Goal: Information Seeking & Learning: Learn about a topic

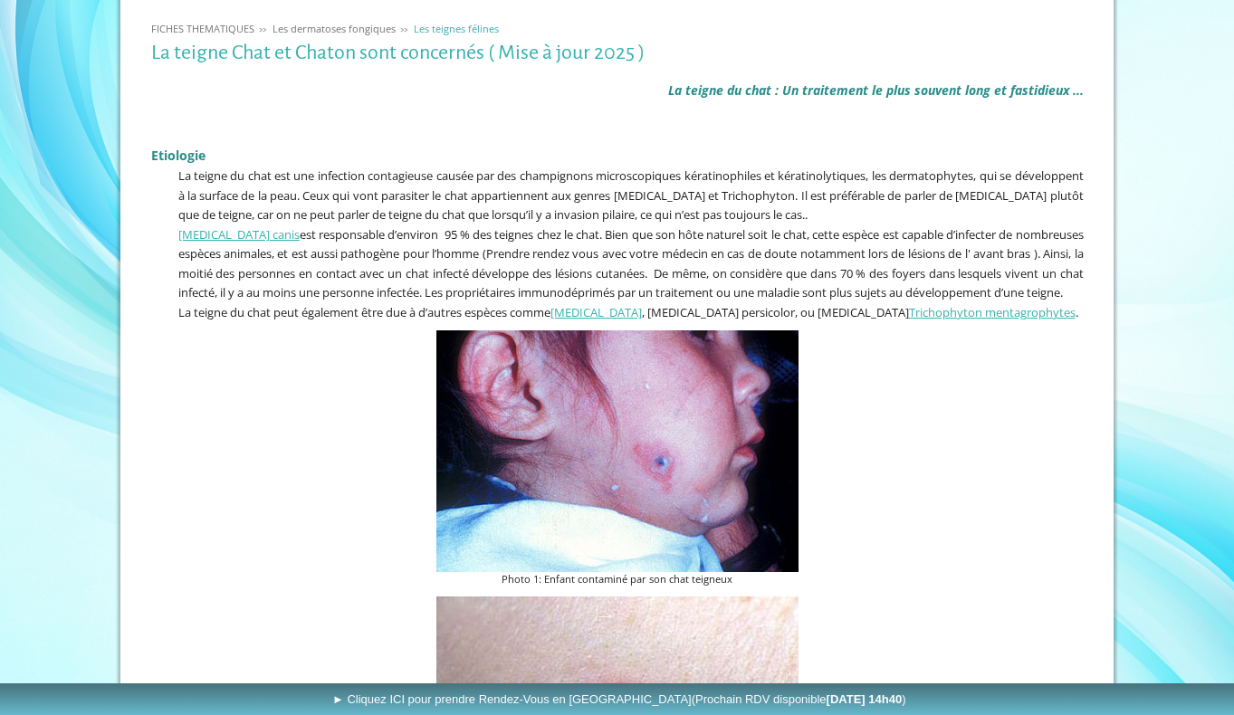
scroll to position [358, 0]
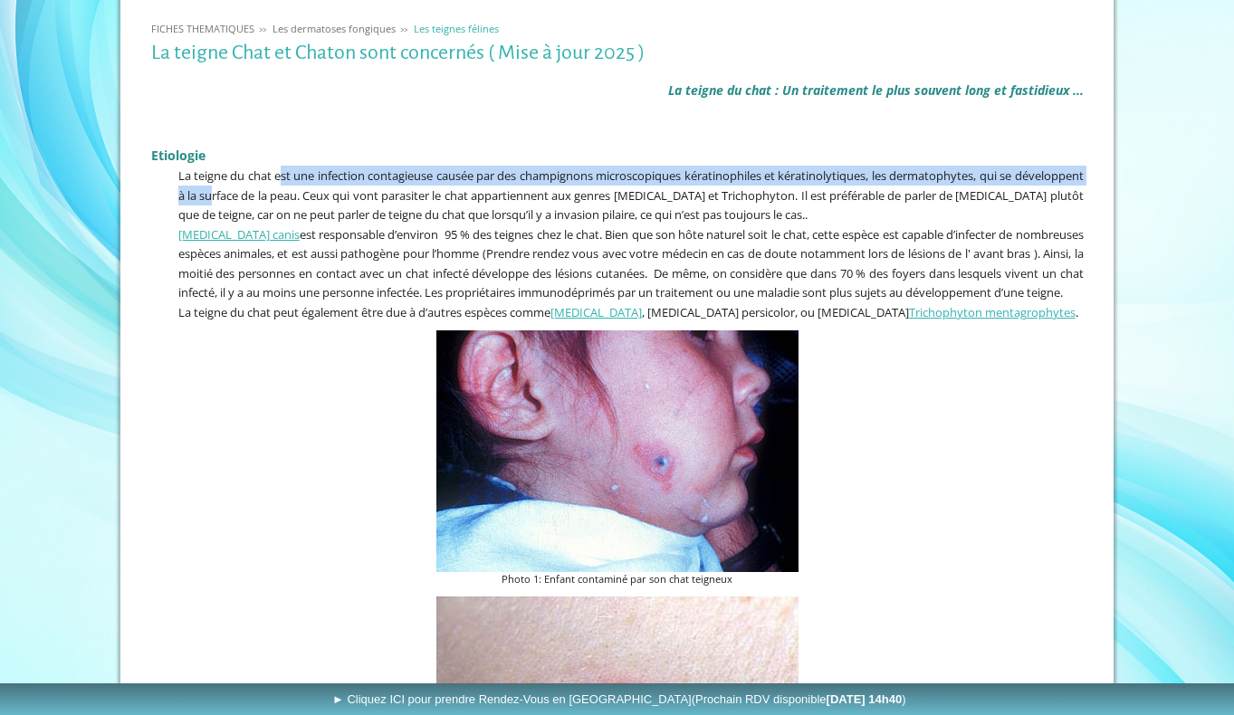
drag, startPoint x: 292, startPoint y: 172, endPoint x: 293, endPoint y: 187, distance: 14.5
click at [293, 187] on span "La teigne du chat est une infection contagieuse causée par des champignons micr…" at bounding box center [631, 195] width 906 height 55
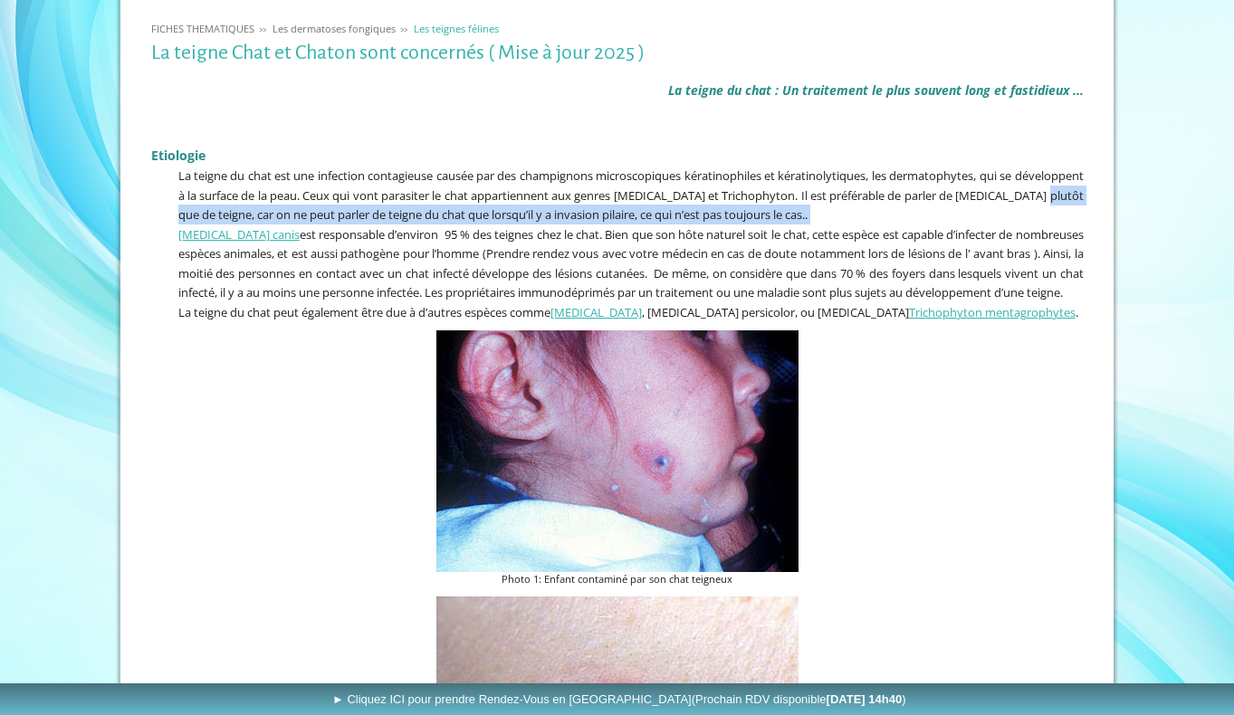
drag, startPoint x: 292, startPoint y: 212, endPoint x: 293, endPoint y: 222, distance: 10.1
click at [293, 222] on div "La teigne du chat : Un traitement le plus souvent long et fastidieux ... Etiolo…" at bounding box center [618, 197] width 942 height 257
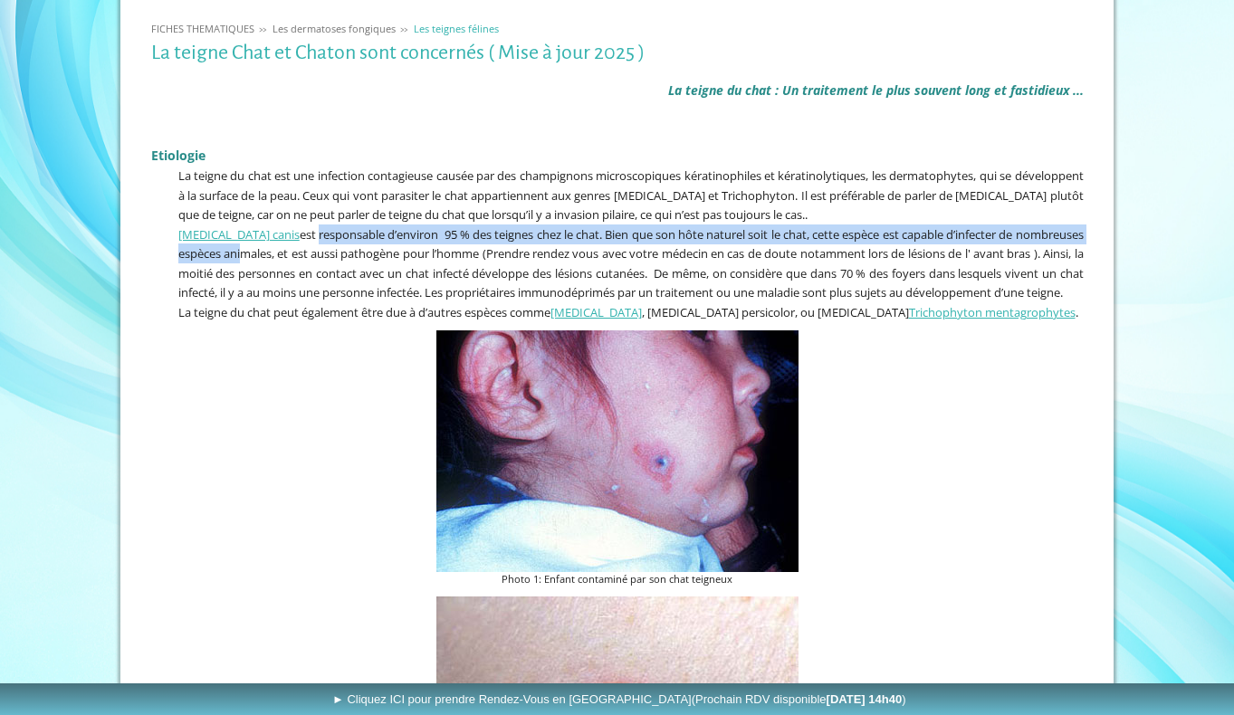
drag, startPoint x: 313, startPoint y: 229, endPoint x: 313, endPoint y: 243, distance: 13.6
click at [313, 243] on span "[MEDICAL_DATA] canis est responsable d’environ 95 % des teignes chez le chat. B…" at bounding box center [631, 263] width 906 height 75
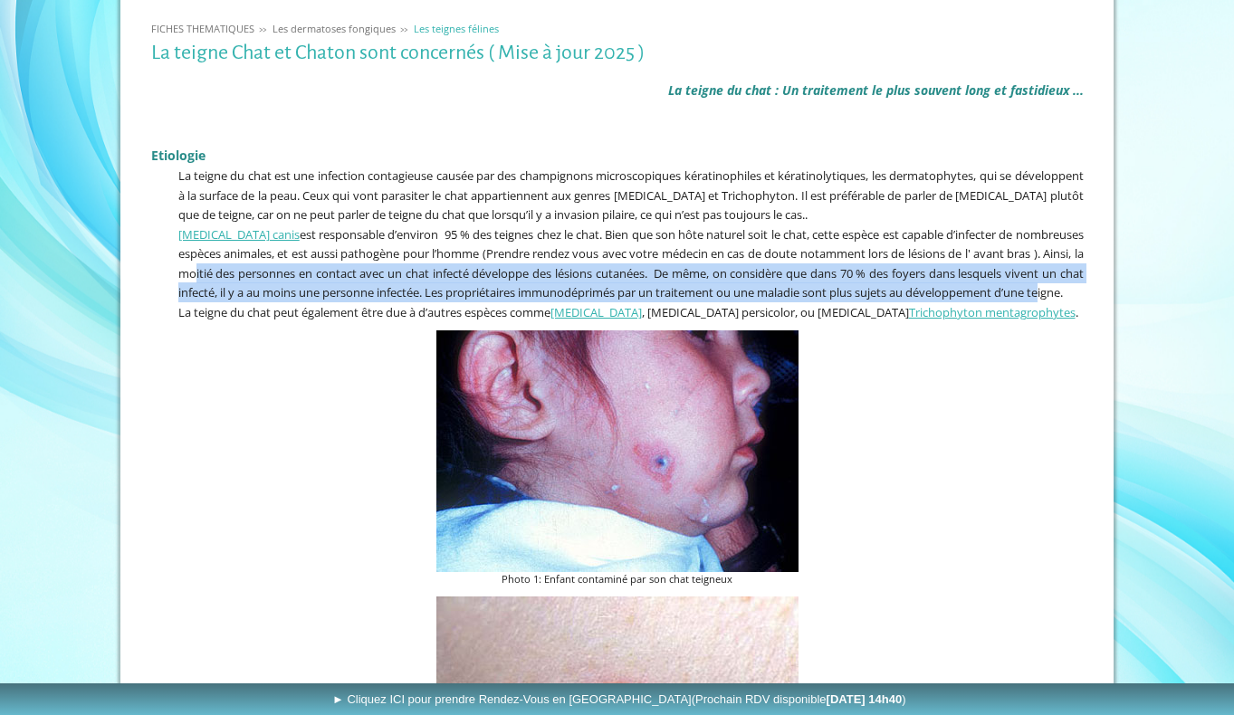
drag, startPoint x: 307, startPoint y: 272, endPoint x: 307, endPoint y: 302, distance: 30.8
click at [307, 302] on span "[MEDICAL_DATA] canis est responsable d’environ 95 % des teignes chez le chat. B…" at bounding box center [631, 263] width 906 height 75
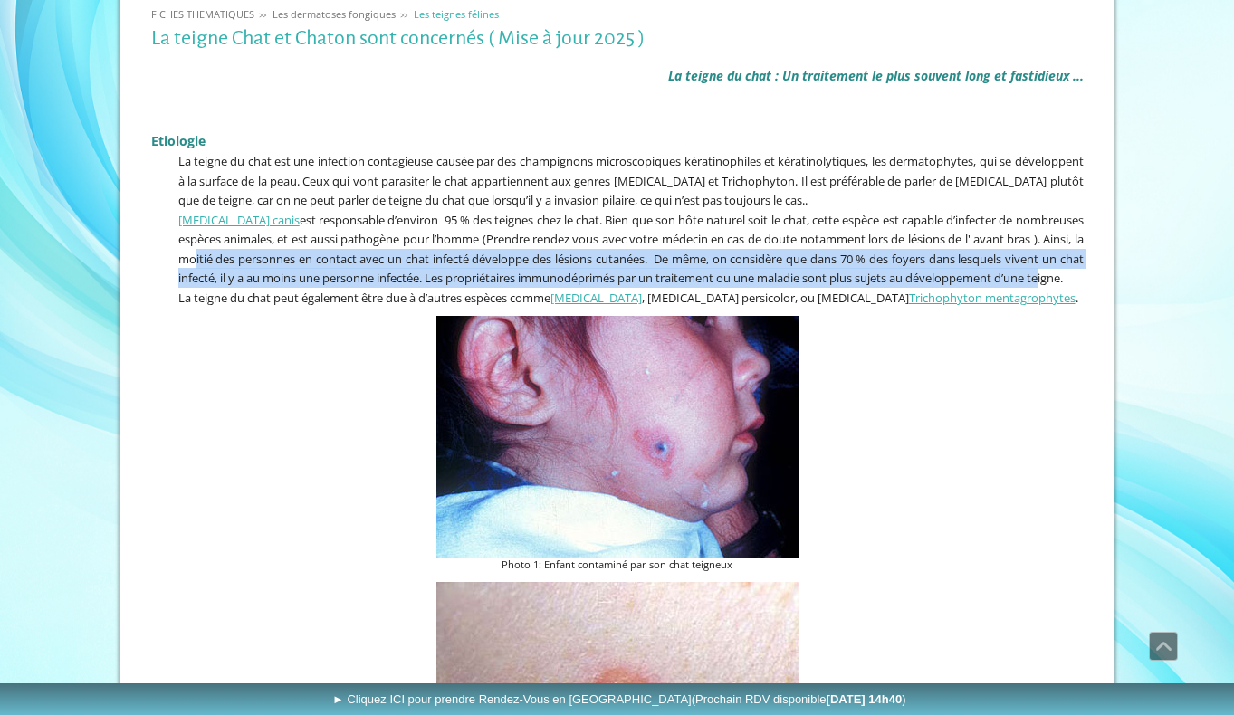
scroll to position [376, 0]
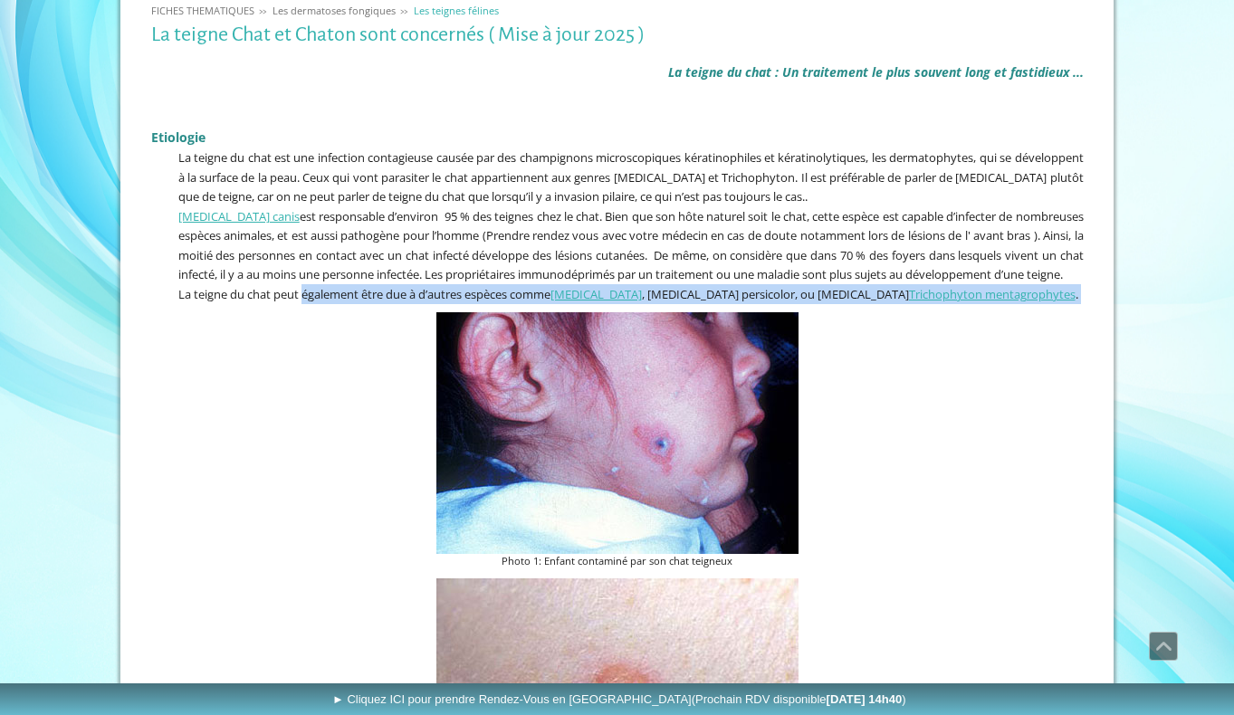
drag, startPoint x: 304, startPoint y: 307, endPoint x: 302, endPoint y: 327, distance: 20.0
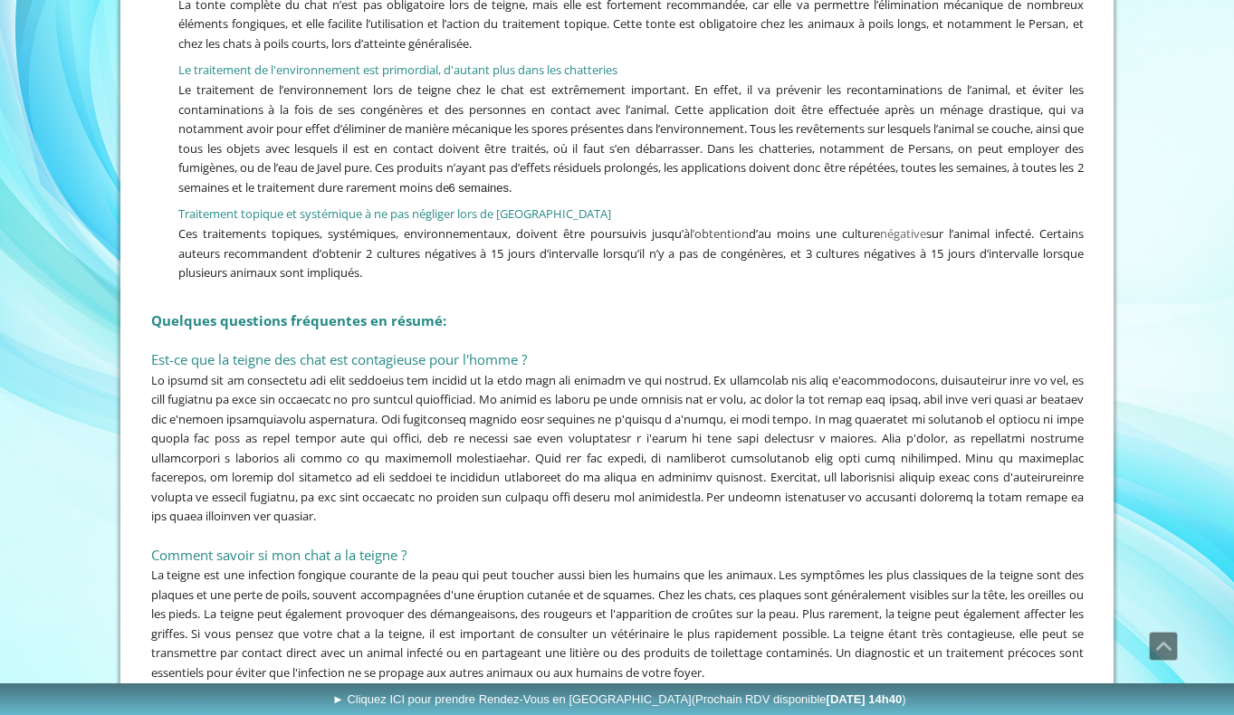
scroll to position [4111, 0]
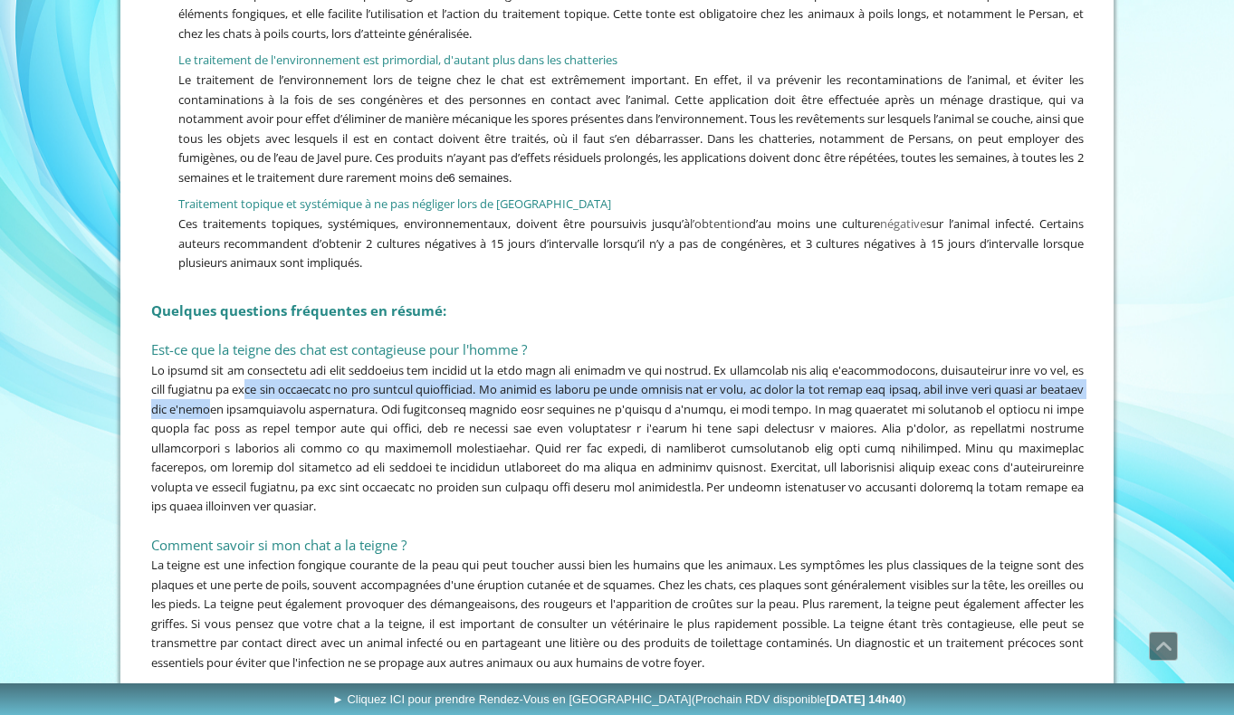
drag, startPoint x: 303, startPoint y: 372, endPoint x: 302, endPoint y: 387, distance: 14.5
click at [302, 387] on span at bounding box center [617, 438] width 933 height 153
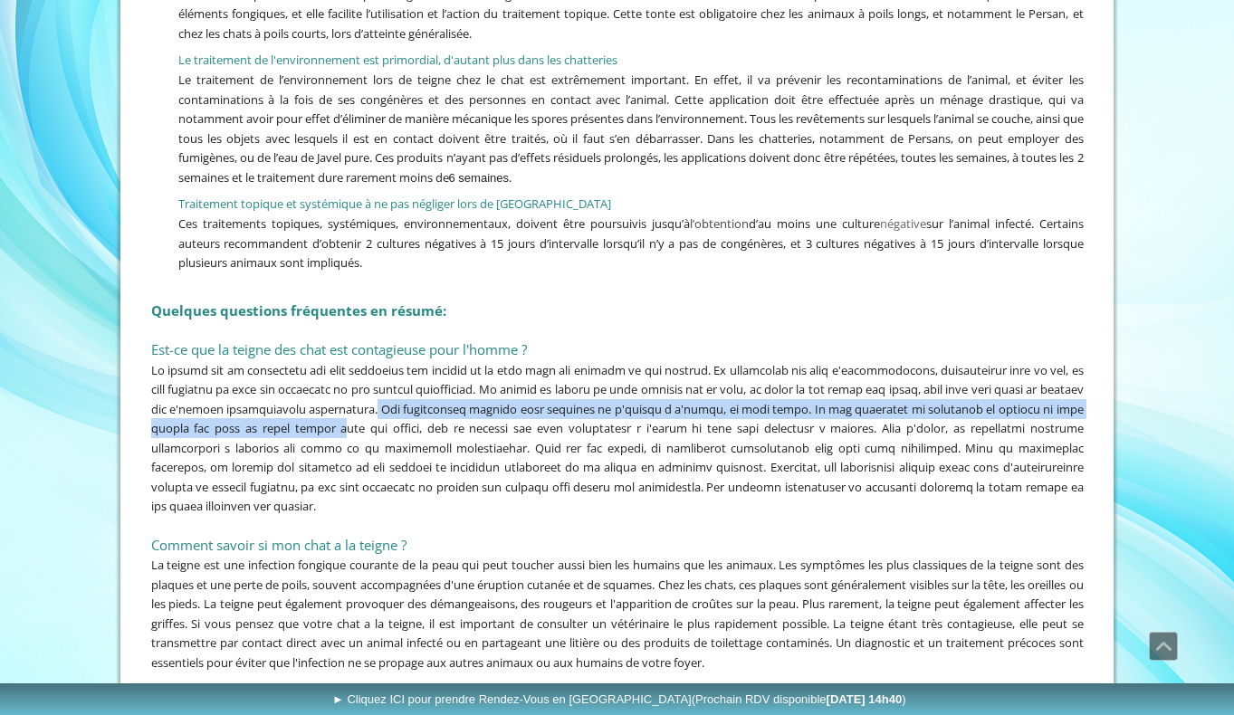
drag, startPoint x: 455, startPoint y: 394, endPoint x: 453, endPoint y: 413, distance: 19.1
click at [453, 413] on span at bounding box center [617, 438] width 933 height 153
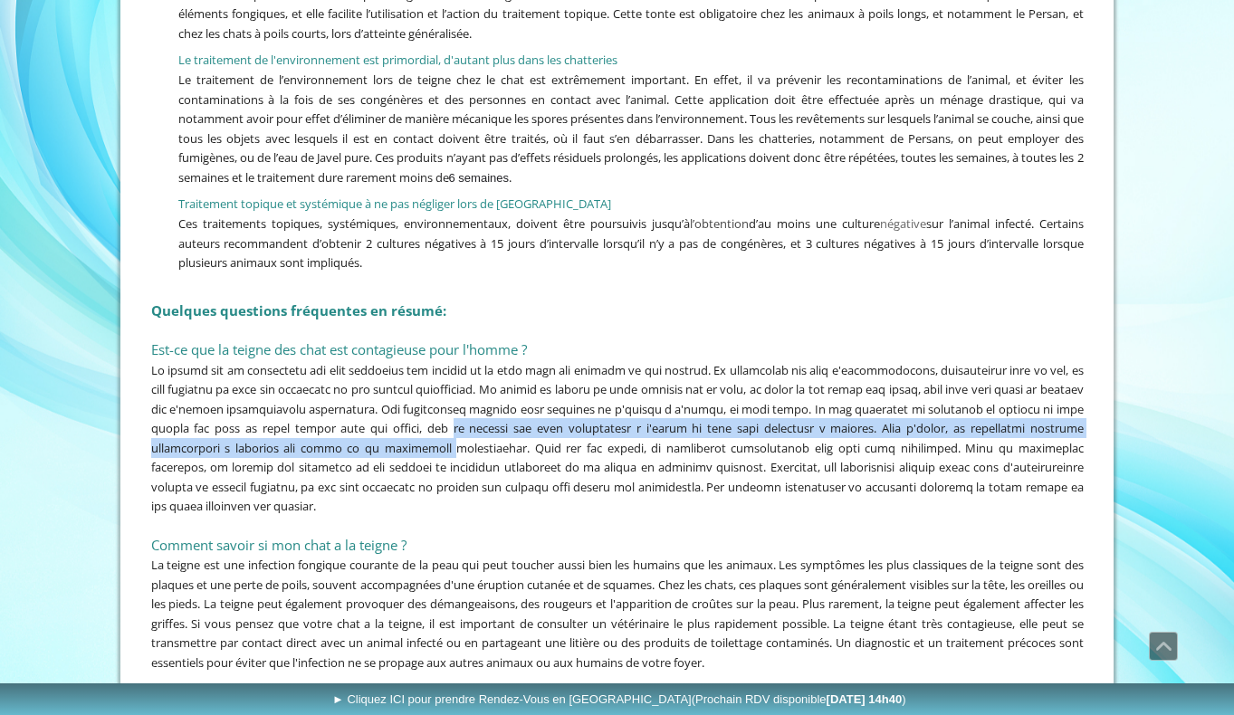
drag, startPoint x: 565, startPoint y: 414, endPoint x: 561, endPoint y: 427, distance: 13.2
click at [561, 427] on span at bounding box center [617, 438] width 933 height 153
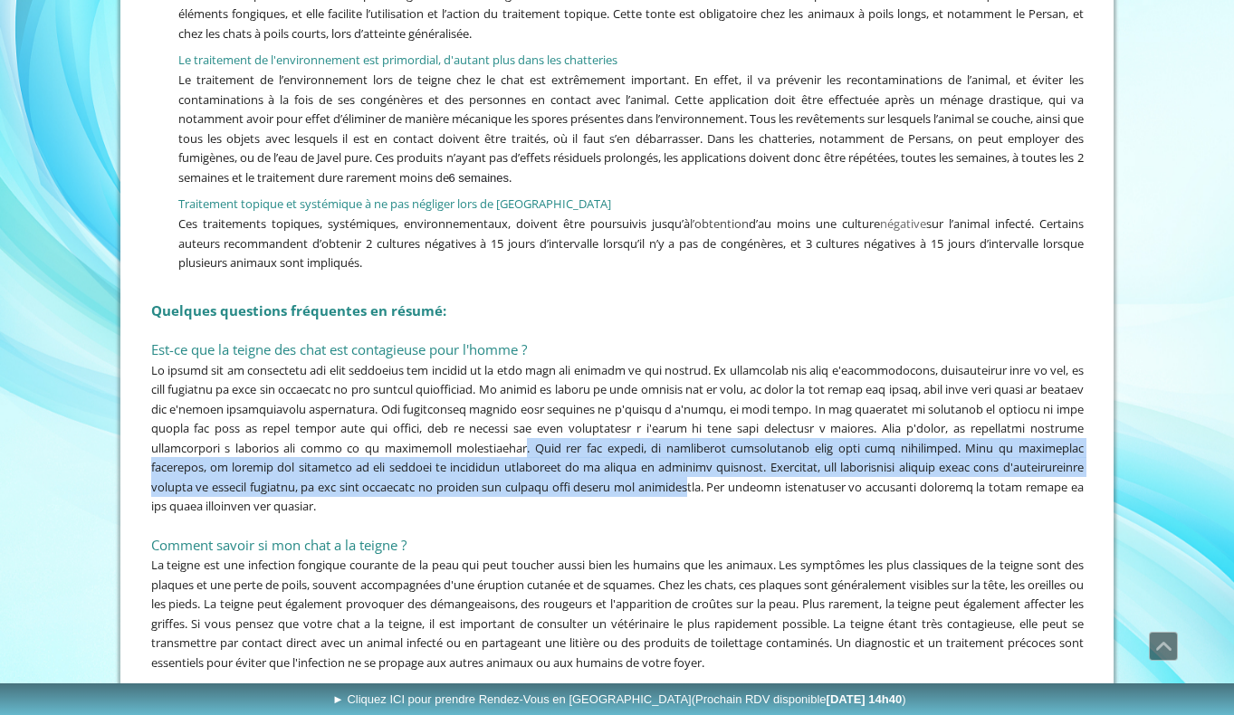
drag, startPoint x: 626, startPoint y: 428, endPoint x: 839, endPoint y: 455, distance: 215.3
click at [839, 455] on span at bounding box center [617, 438] width 933 height 153
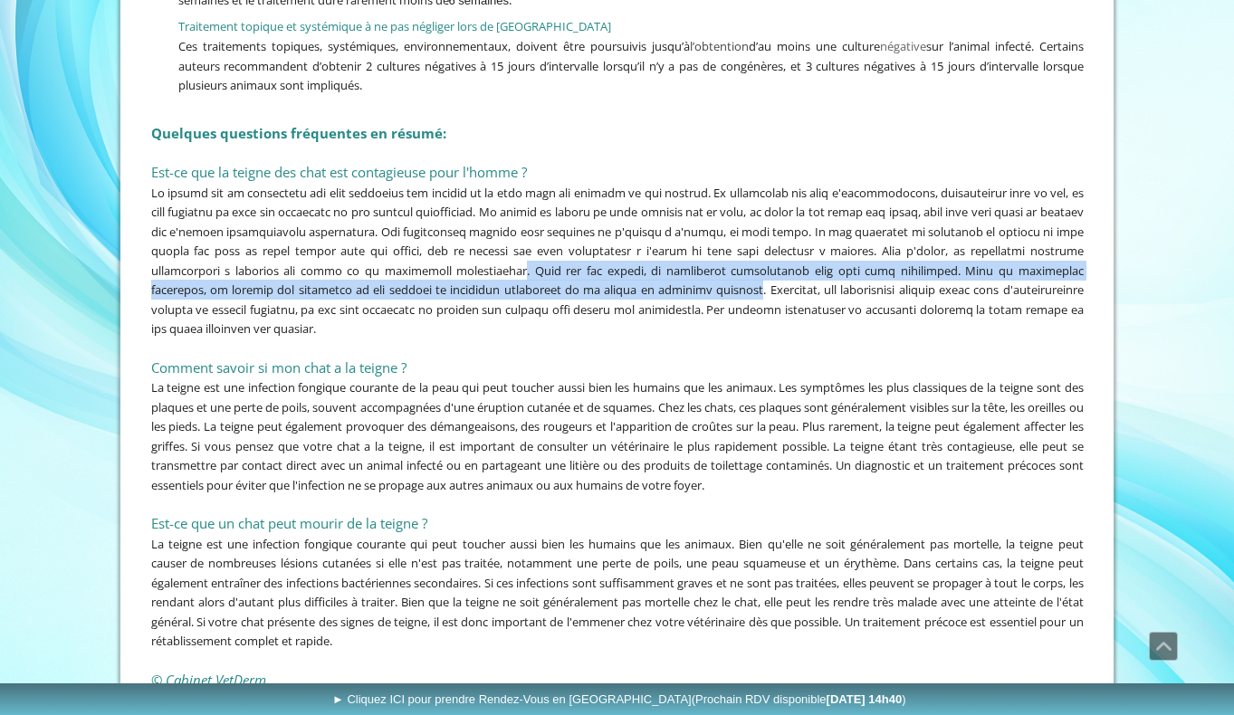
scroll to position [4292, 0]
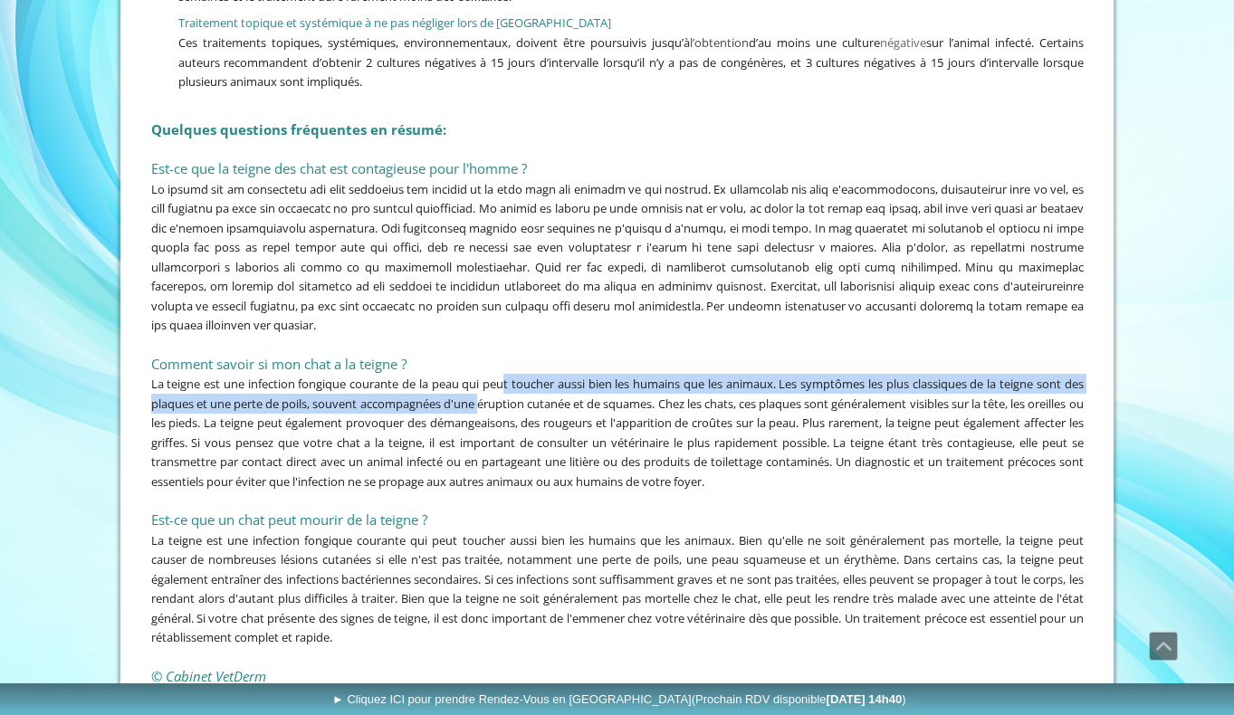
drag, startPoint x: 511, startPoint y: 359, endPoint x: 510, endPoint y: 387, distance: 27.2
click at [510, 387] on span "La teigne est une infection fongique courante de la peau qui peut toucher aussi…" at bounding box center [617, 433] width 933 height 114
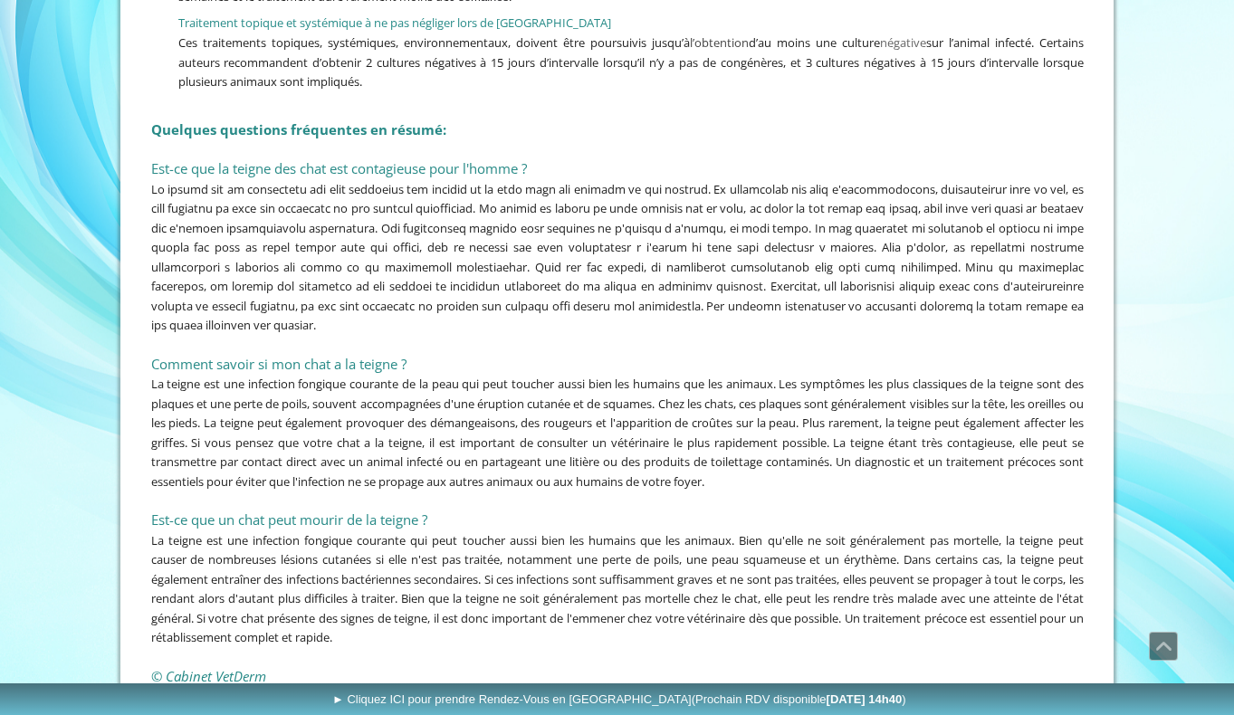
drag, startPoint x: 501, startPoint y: 400, endPoint x: 502, endPoint y: 411, distance: 10.9
click at [502, 411] on span "La teigne est une infection fongique courante de la peau qui peut toucher aussi…" at bounding box center [617, 433] width 933 height 114
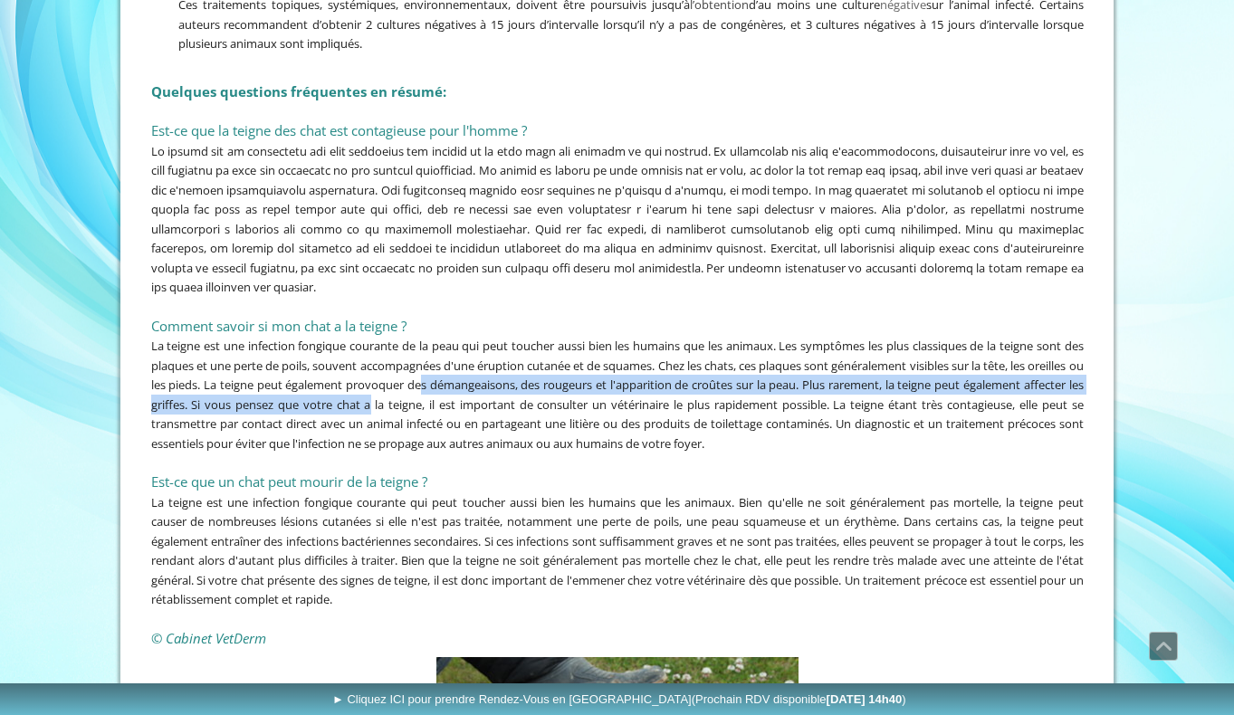
scroll to position [4338, 0]
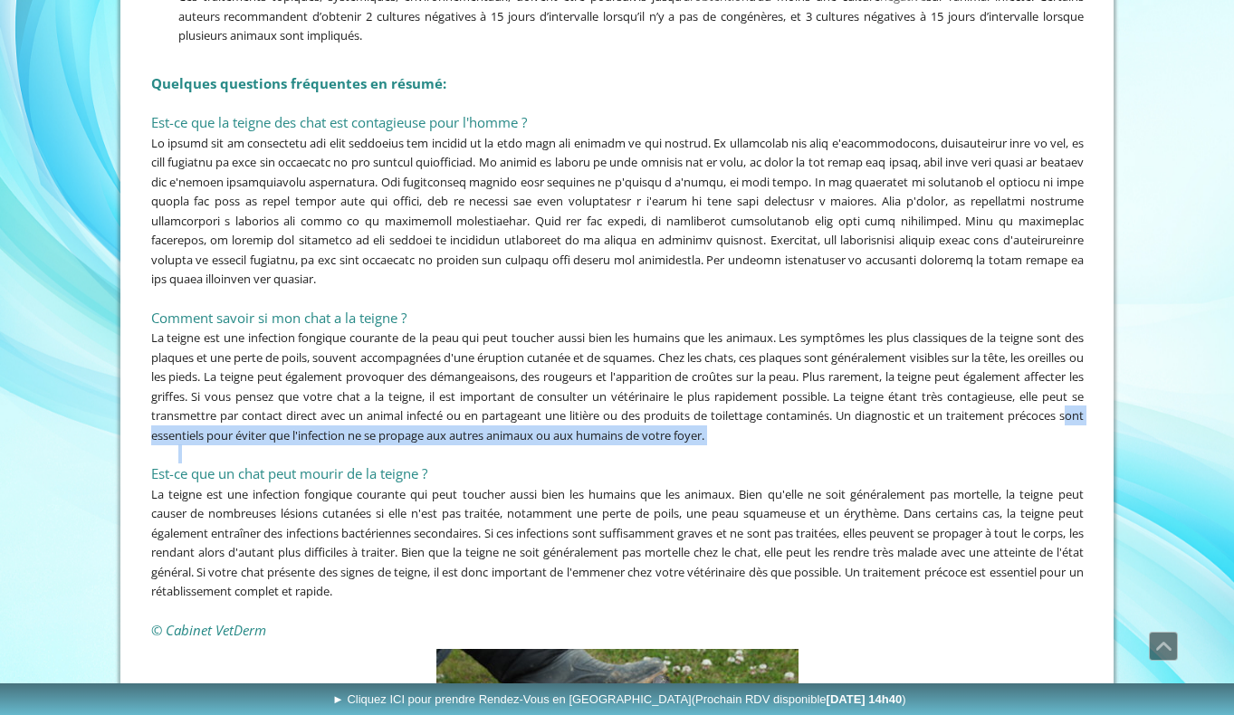
drag, startPoint x: 273, startPoint y: 403, endPoint x: 273, endPoint y: 427, distance: 24.4
click at [273, 427] on div "Quelques questions fréquentes en résumé: Est-ce que la teigne des chat est cont…" at bounding box center [618, 357] width 942 height 577
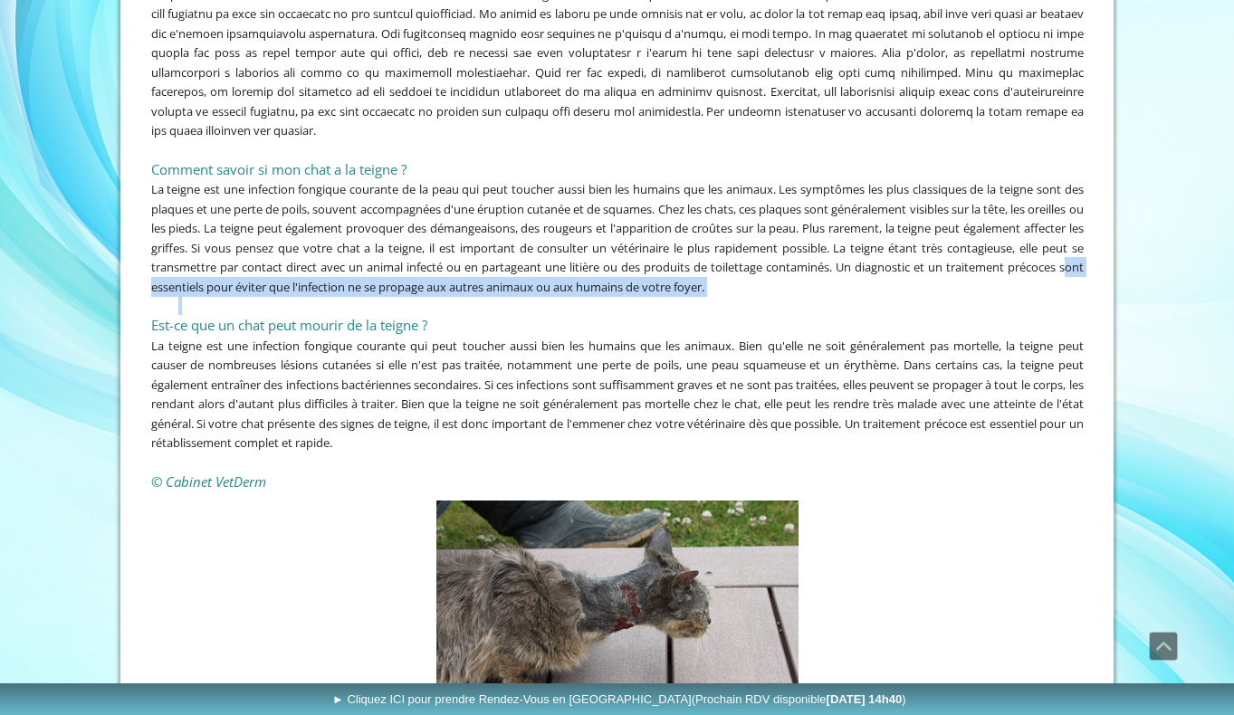
scroll to position [4500, 0]
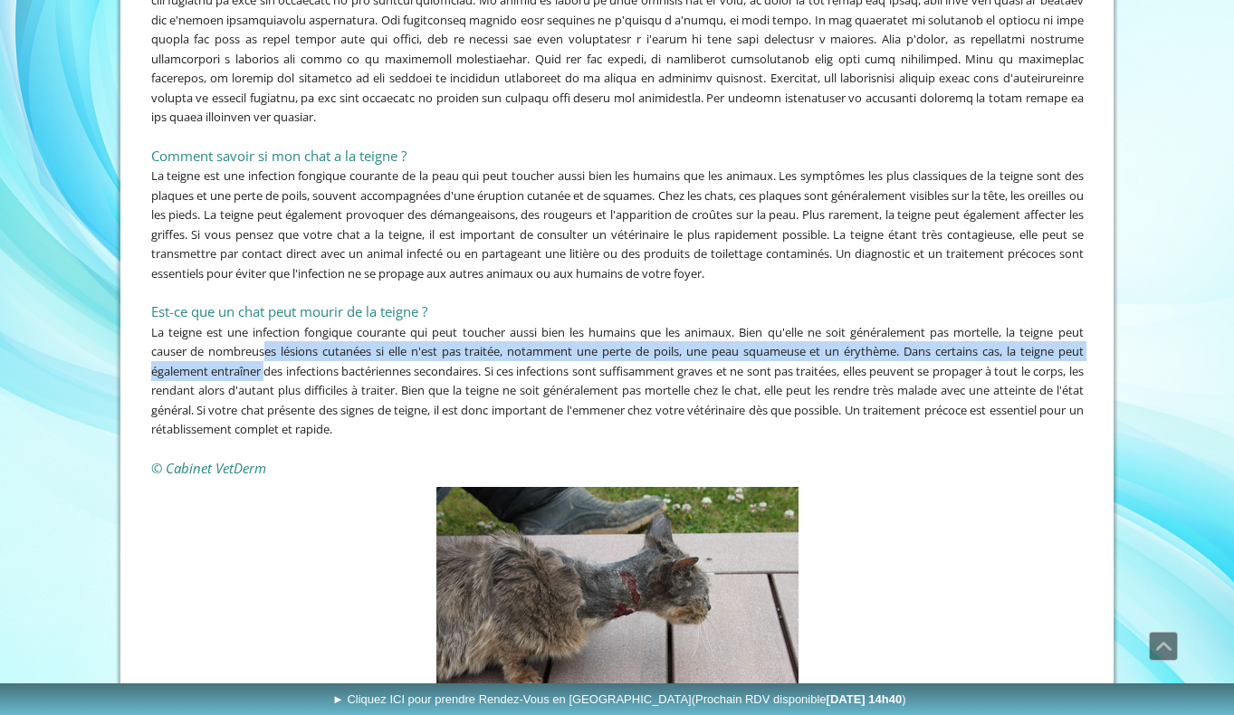
drag, startPoint x: 267, startPoint y: 324, endPoint x: 266, endPoint y: 354, distance: 29.9
click at [266, 354] on div "La teigne est une infection fongique courante qui peut toucher aussi bien les h…" at bounding box center [617, 380] width 933 height 117
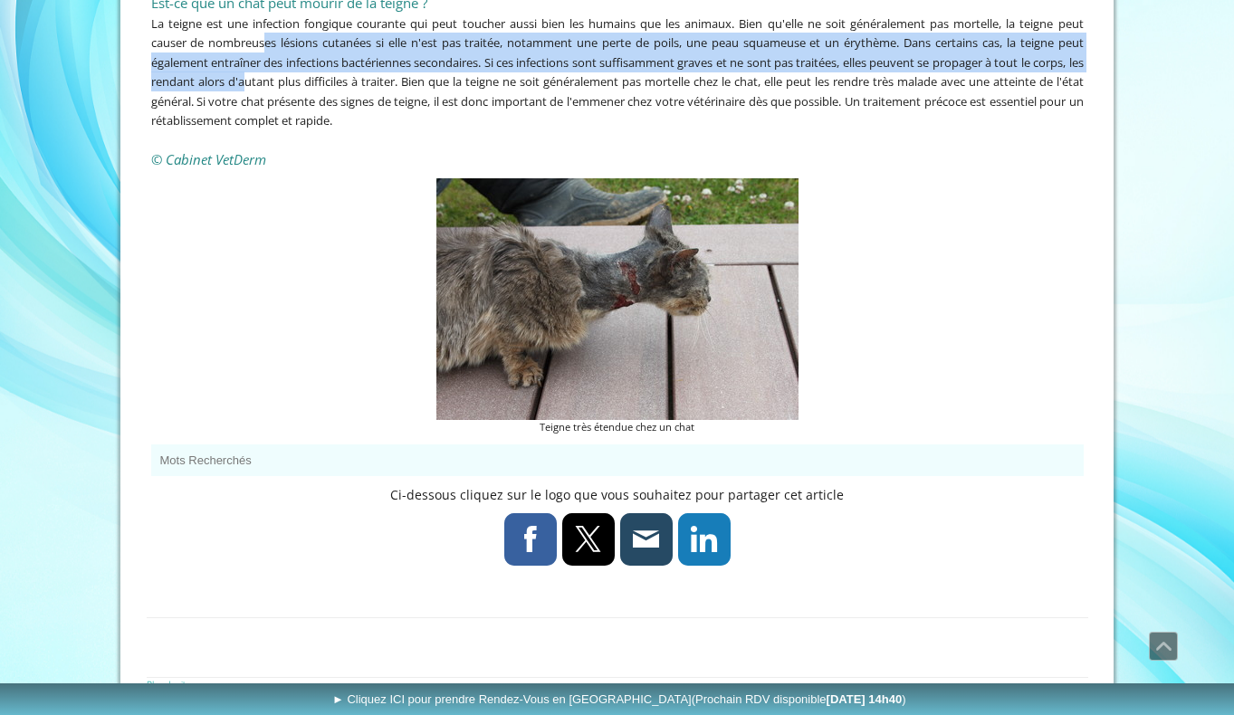
scroll to position [4808, 0]
